Goal: Transaction & Acquisition: Subscribe to service/newsletter

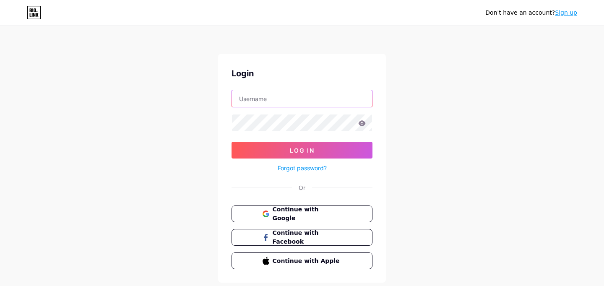
click at [325, 103] on input "text" at bounding box center [302, 98] width 140 height 17
click at [568, 8] on div "Don't have an account? Sign up" at bounding box center [531, 12] width 92 height 9
click at [568, 11] on link "Sign up" at bounding box center [566, 12] width 22 height 7
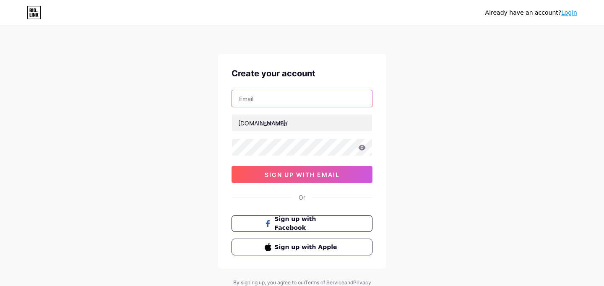
click at [336, 101] on input "text" at bounding box center [302, 98] width 140 height 17
paste input "[EMAIL_ADDRESS][DOMAIN_NAME]"
type input "[EMAIL_ADDRESS][DOMAIN_NAME]"
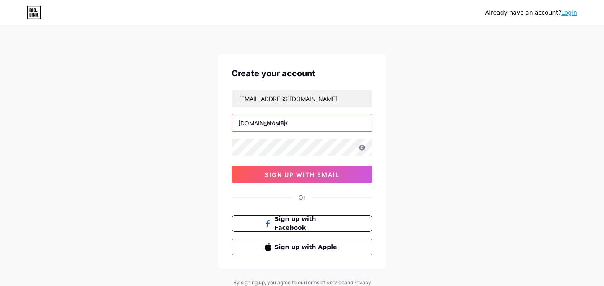
click at [313, 127] on input "text" at bounding box center [302, 122] width 140 height 17
type input "barney67"
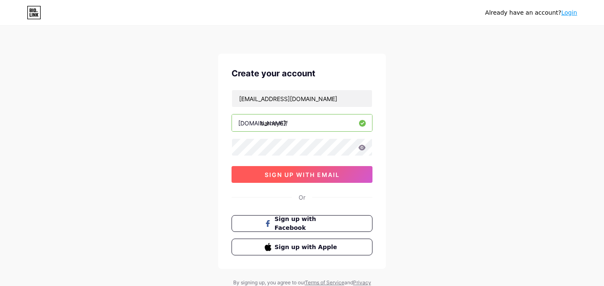
click at [345, 173] on button "sign up with email" at bounding box center [301, 174] width 141 height 17
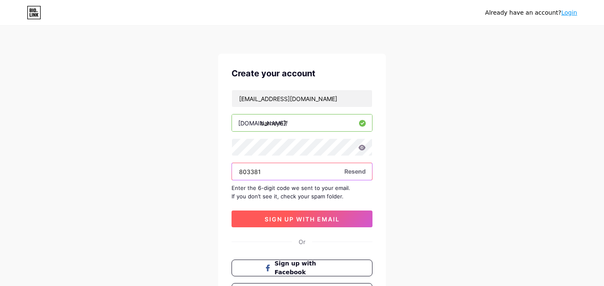
type input "803381"
click at [354, 221] on button "sign up with email" at bounding box center [301, 219] width 141 height 17
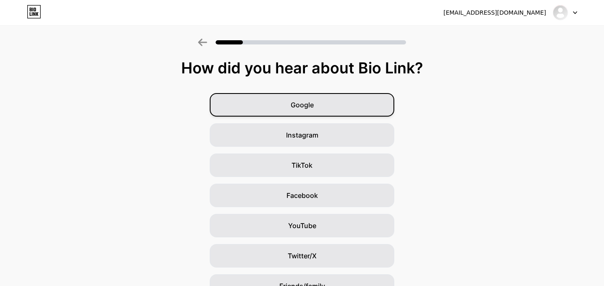
click at [325, 104] on div "Google" at bounding box center [302, 104] width 185 height 23
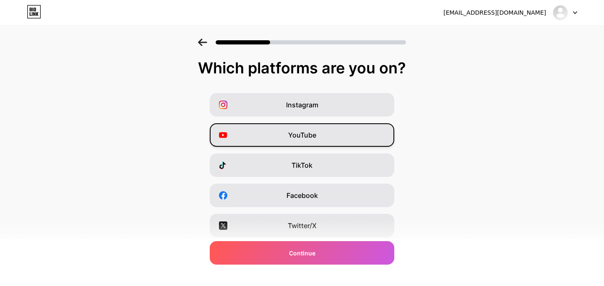
click at [365, 135] on div "YouTube" at bounding box center [302, 134] width 185 height 23
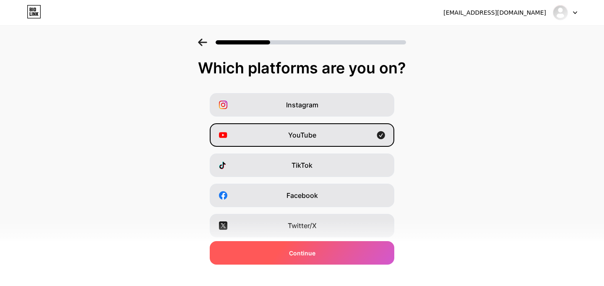
click at [363, 254] on div "Continue" at bounding box center [302, 252] width 185 height 23
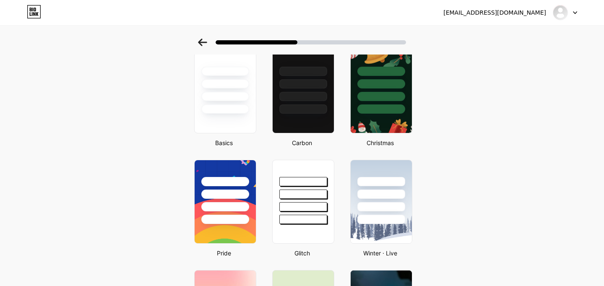
scroll to position [50, 0]
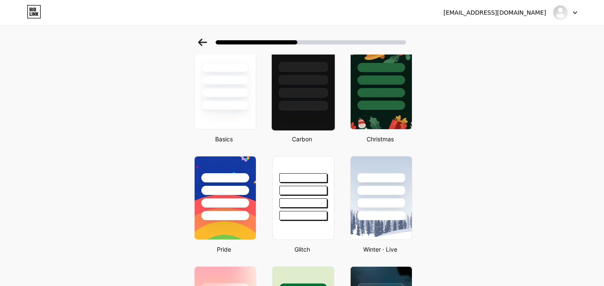
click at [315, 103] on div at bounding box center [302, 106] width 49 height 10
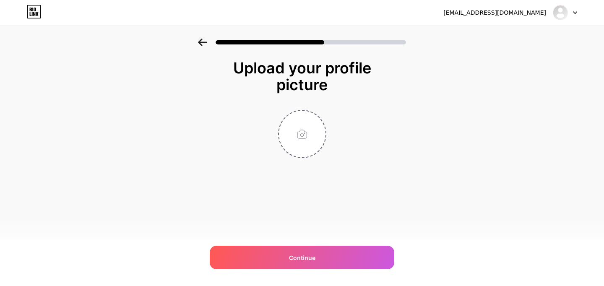
scroll to position [0, 0]
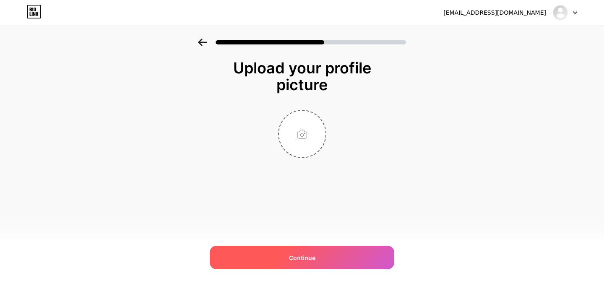
click at [343, 251] on div "Continue" at bounding box center [302, 257] width 185 height 23
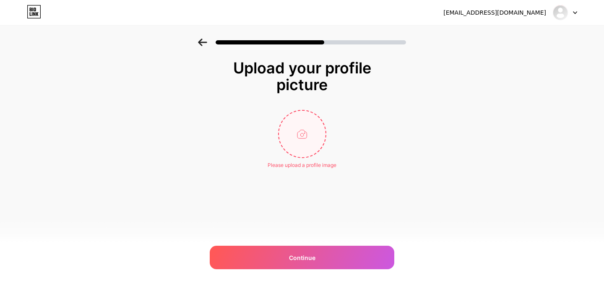
click at [315, 148] on input "file" at bounding box center [302, 134] width 47 height 47
type input "C:\fakepath\GrXQgkVbAAI47GT.jpeg"
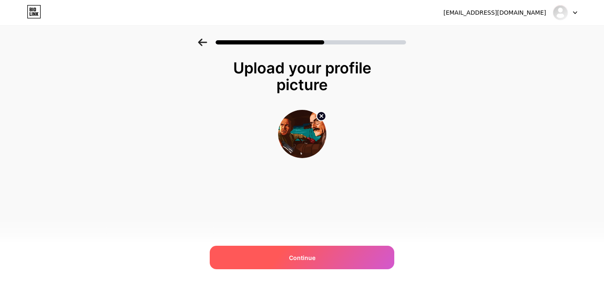
click at [353, 255] on div "Continue" at bounding box center [302, 257] width 185 height 23
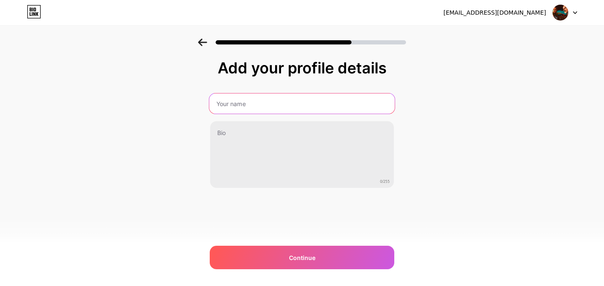
click at [288, 100] on input "text" at bounding box center [301, 104] width 185 height 20
type input "[PERSON_NAME]"
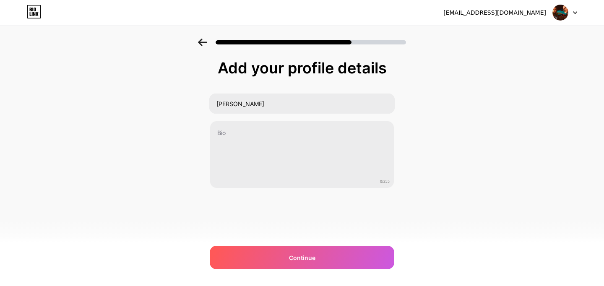
click at [330, 273] on div "[EMAIL_ADDRESS][DOMAIN_NAME] Logout Link Copied Add your profile details [PERSO…" at bounding box center [302, 143] width 604 height 286
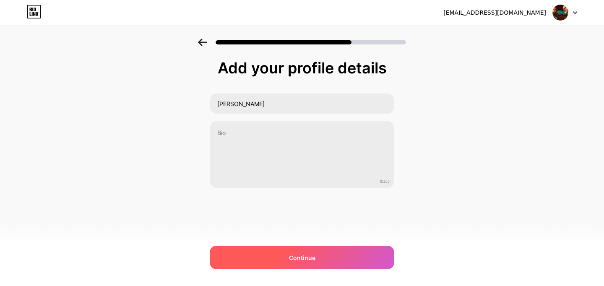
click at [337, 261] on div "Continue" at bounding box center [302, 257] width 185 height 23
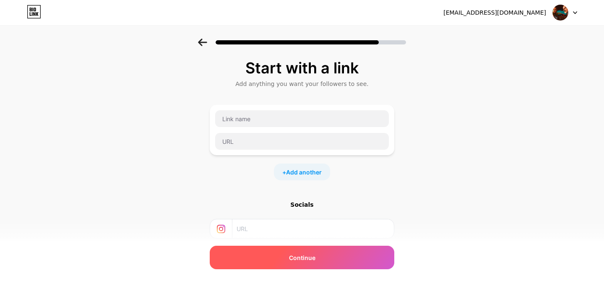
click at [340, 257] on div "Continue" at bounding box center [302, 257] width 185 height 23
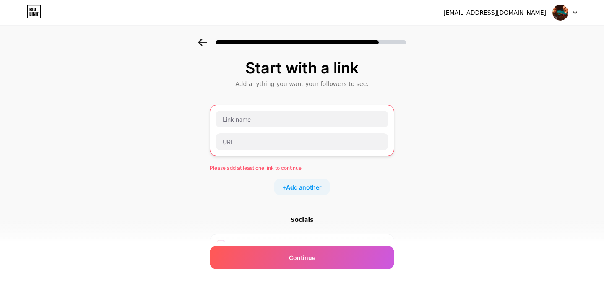
click at [338, 270] on input "text" at bounding box center [313, 270] width 152 height 19
click at [329, 121] on input "text" at bounding box center [302, 119] width 173 height 17
